Goal: Information Seeking & Learning: Learn about a topic

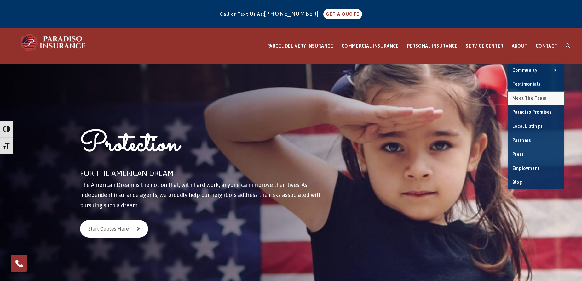
click at [534, 94] on link "Meet the Team" at bounding box center [535, 99] width 57 height 14
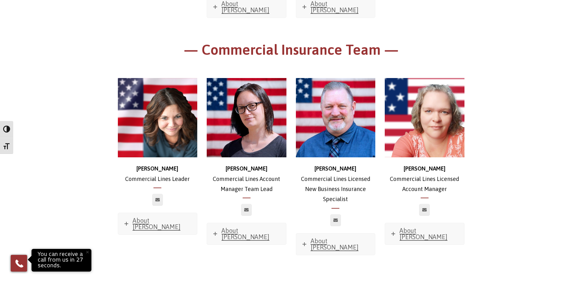
scroll to position [283, 0]
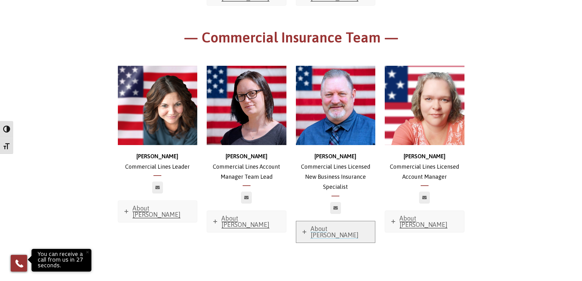
click at [330, 225] on span "About [PERSON_NAME]" at bounding box center [335, 232] width 48 height 14
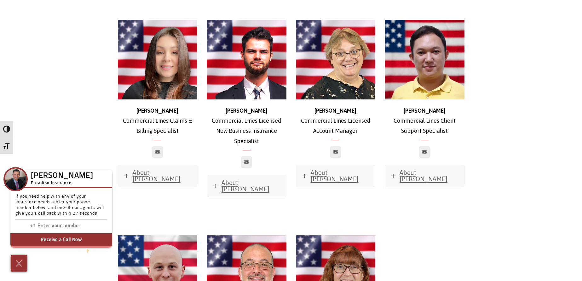
scroll to position [850, 0]
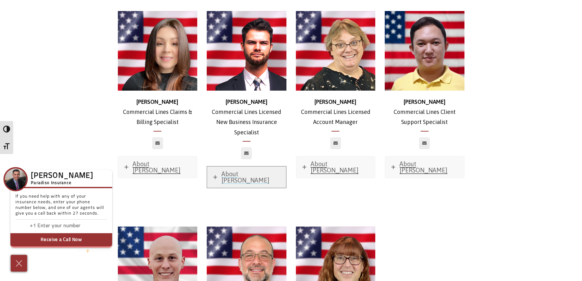
click at [243, 167] on link "About [PERSON_NAME]" at bounding box center [246, 177] width 79 height 21
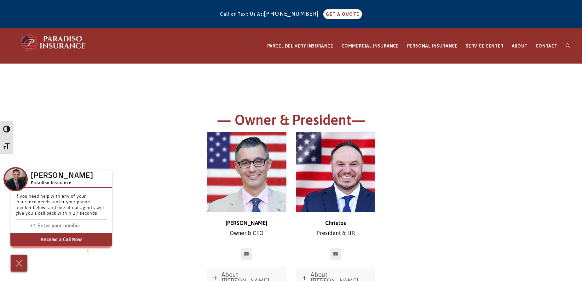
drag, startPoint x: 577, startPoint y: 2, endPoint x: 581, endPoint y: 27, distance: 24.9
click at [581, 27] on div "Call or Text Us At: [PHONE_NUMBER] GET A QUOTE" at bounding box center [291, 14] width 582 height 28
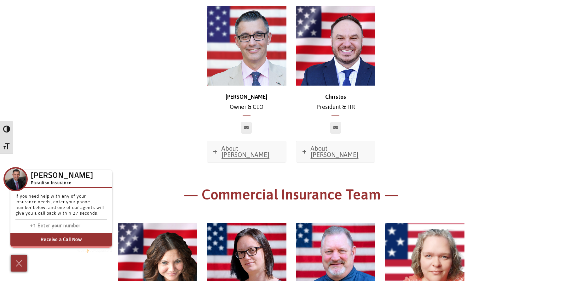
scroll to position [132, 0]
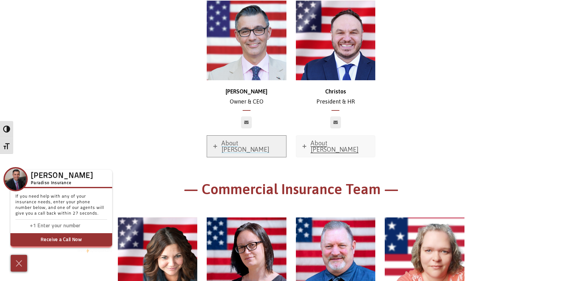
click at [245, 145] on span "About [PERSON_NAME]" at bounding box center [245, 147] width 48 height 14
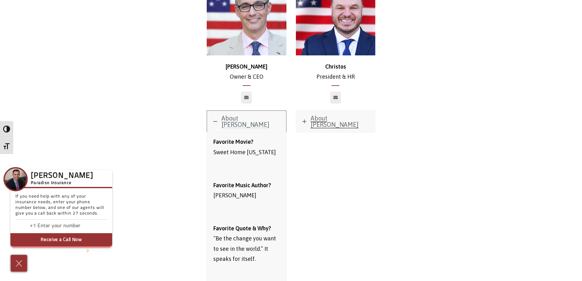
scroll to position [132, 0]
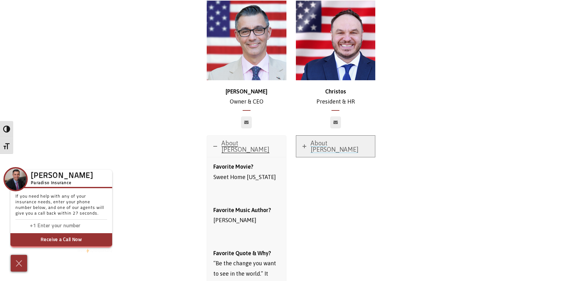
click at [336, 143] on span "About [PERSON_NAME]" at bounding box center [335, 147] width 48 height 14
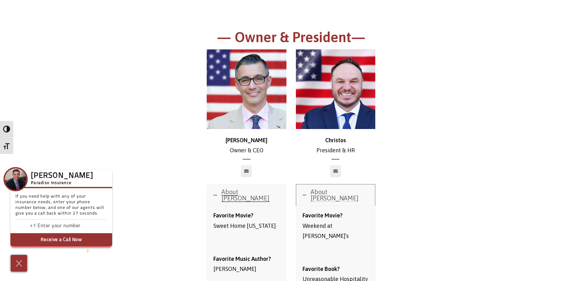
scroll to position [69, 0]
